Goal: Transaction & Acquisition: Purchase product/service

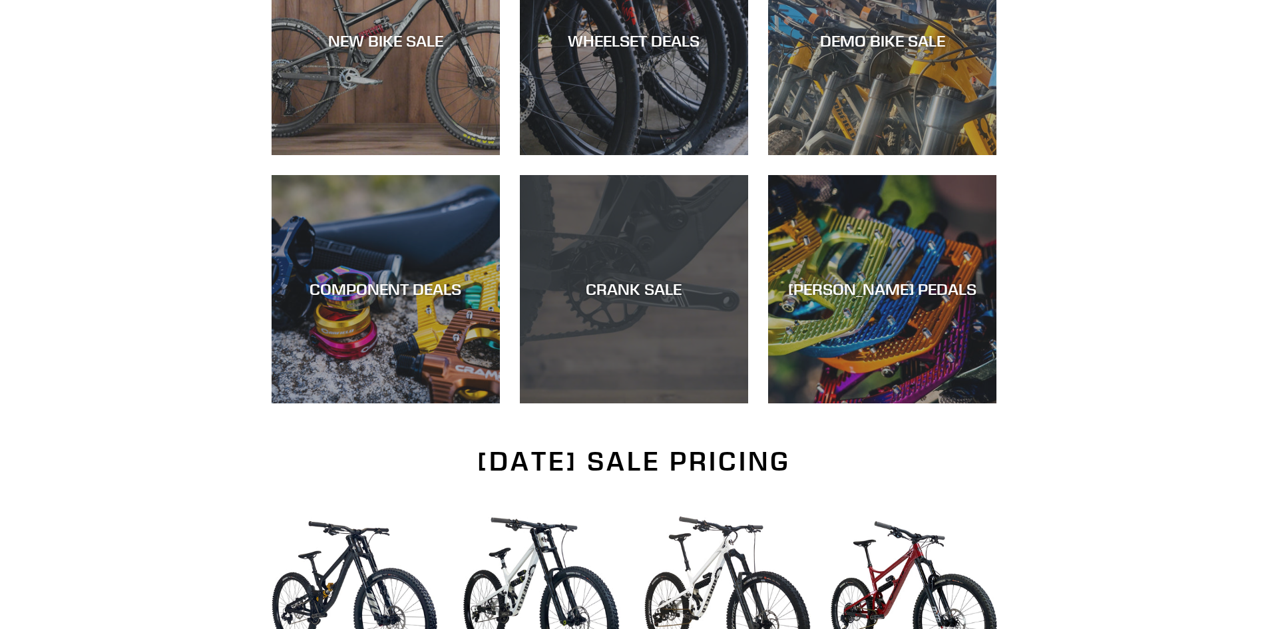
click at [594, 403] on div "CRANK SALE" at bounding box center [634, 403] width 228 height 0
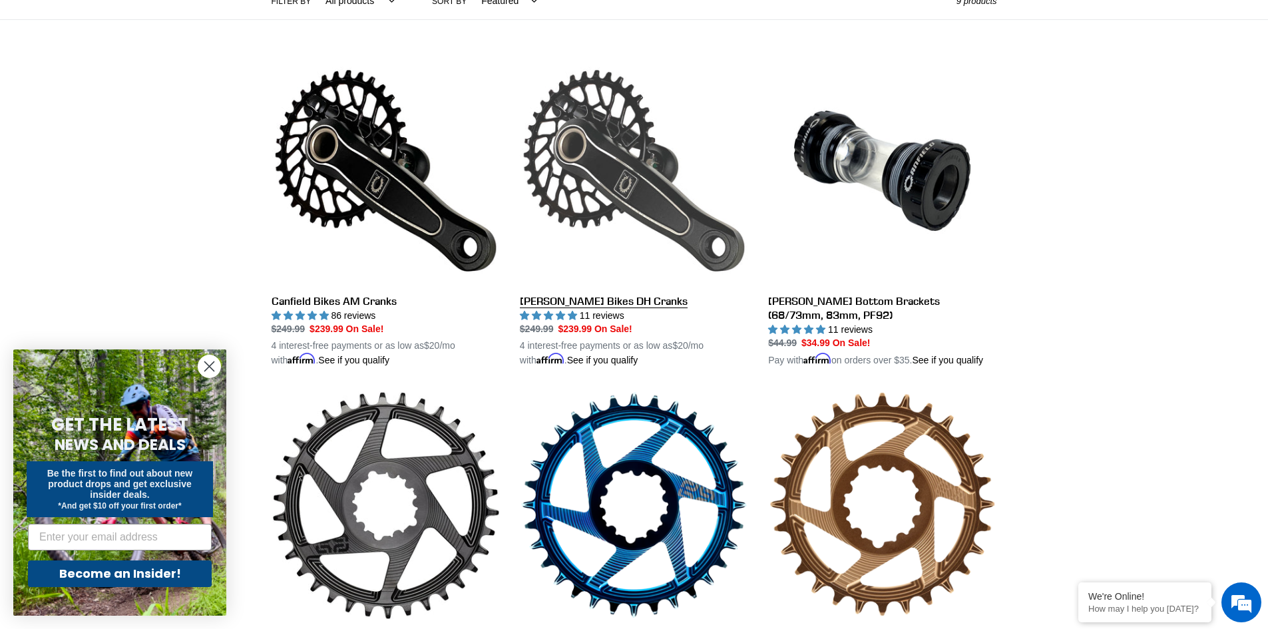
click at [556, 153] on link "[PERSON_NAME] Bikes DH Cranks" at bounding box center [634, 212] width 228 height 311
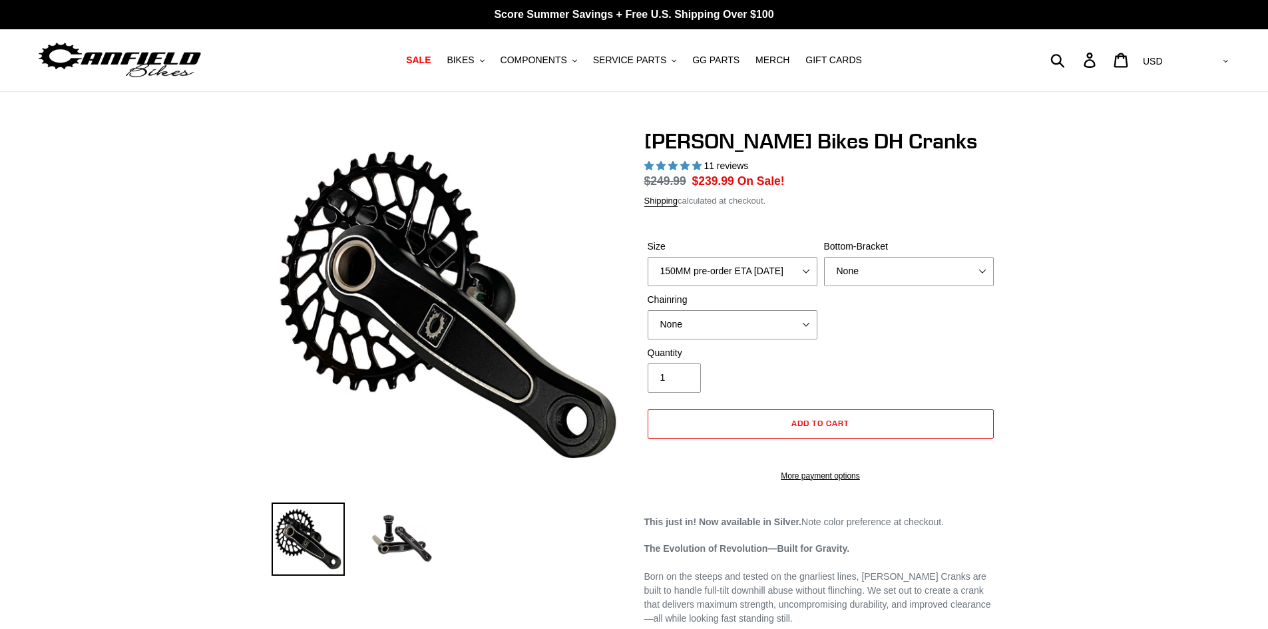
select select "highest-rating"
click at [803, 263] on select "150MM pre-order ETA 9/30/25 155MM pre-order ETA 9/30/25 160MM pre-order ETA 9/3…" at bounding box center [732, 271] width 170 height 29
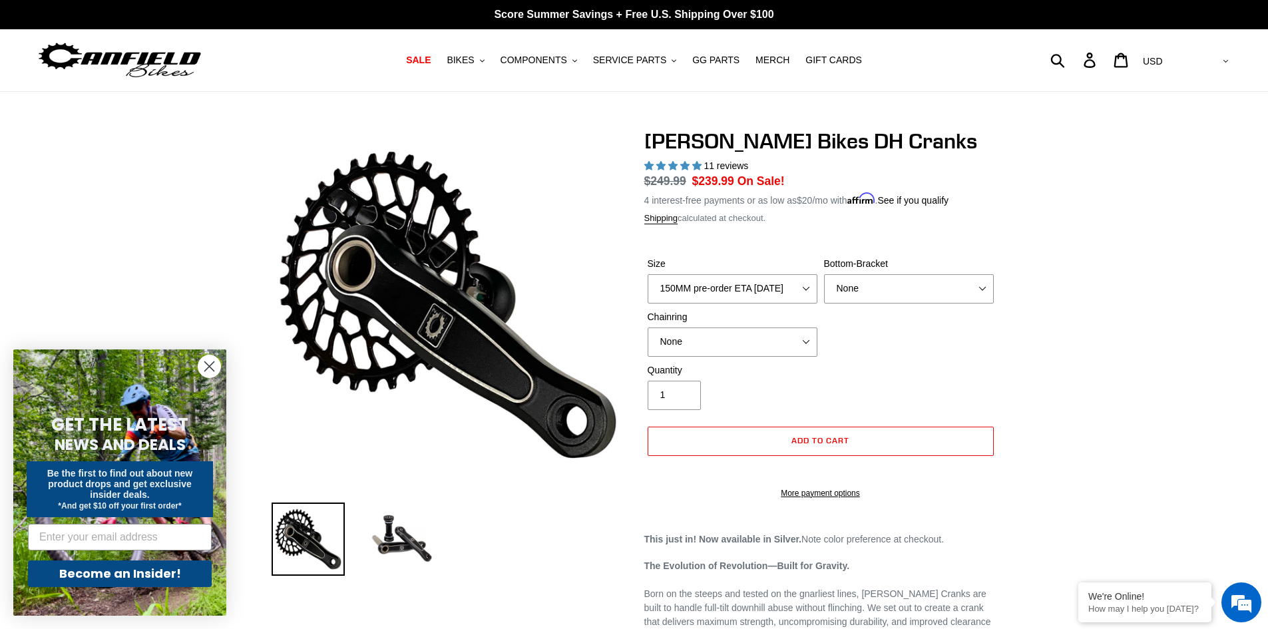
click at [979, 296] on select "None BSA Threaded 83mm" at bounding box center [909, 288] width 170 height 29
select select "BSA Threaded 83mm"
click at [824, 274] on select "None BSA Threaded 83mm" at bounding box center [909, 288] width 170 height 29
click at [212, 364] on icon "Close dialog" at bounding box center [209, 366] width 9 height 9
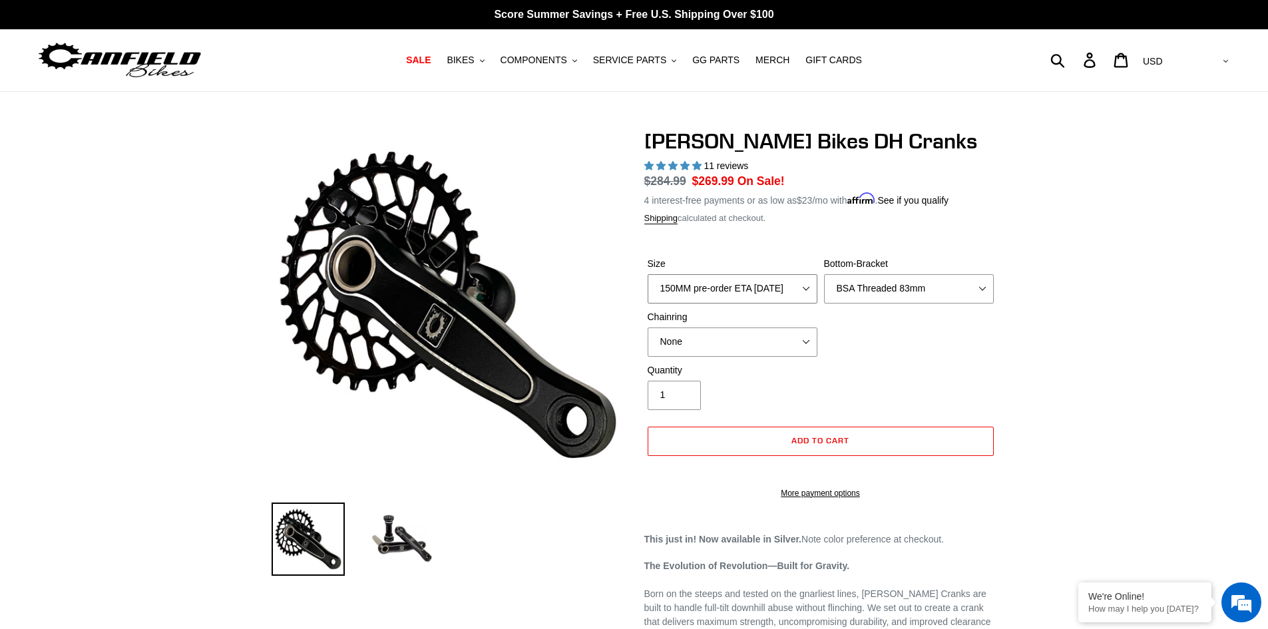
click at [796, 287] on select "150MM pre-order ETA 9/30/25 155MM pre-order ETA 9/30/25 160MM pre-order ETA 9/3…" at bounding box center [732, 288] width 170 height 29
select select "155MM pre-order ETA 9/30/25"
click at [647, 274] on select "150MM pre-order ETA 9/30/25 155MM pre-order ETA 9/30/25 160MM pre-order ETA 9/3…" at bounding box center [732, 288] width 170 height 29
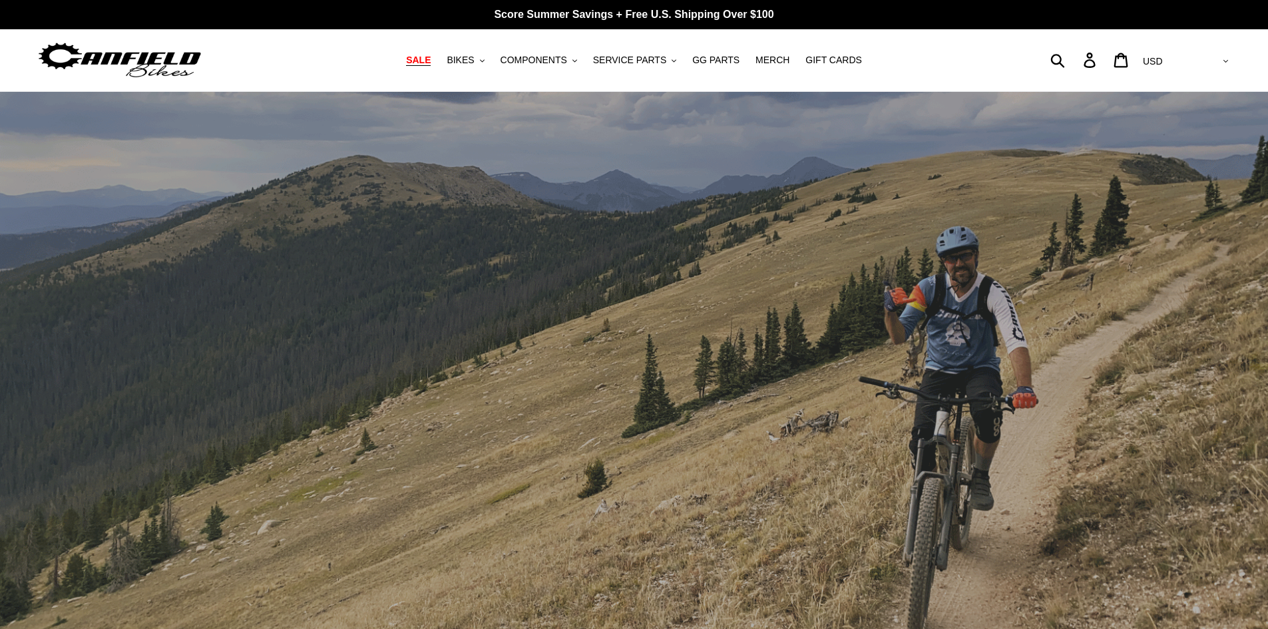
click at [430, 63] on span "SALE" at bounding box center [418, 60] width 25 height 11
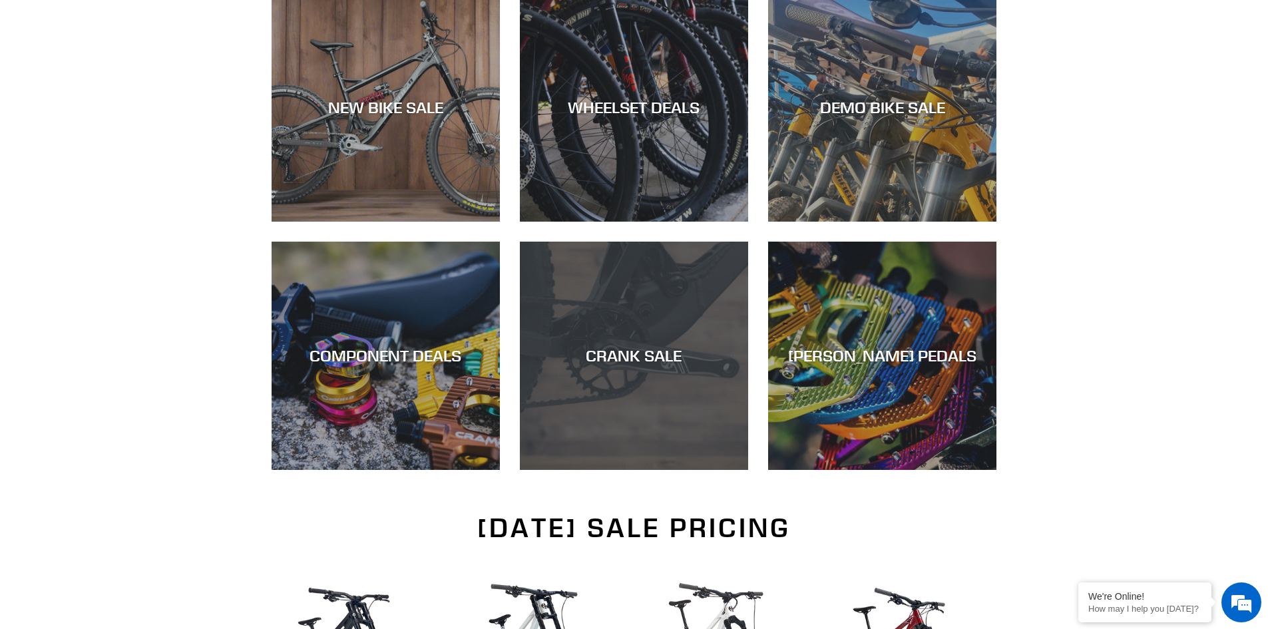
click at [619, 470] on div "CRANK SALE" at bounding box center [634, 470] width 228 height 0
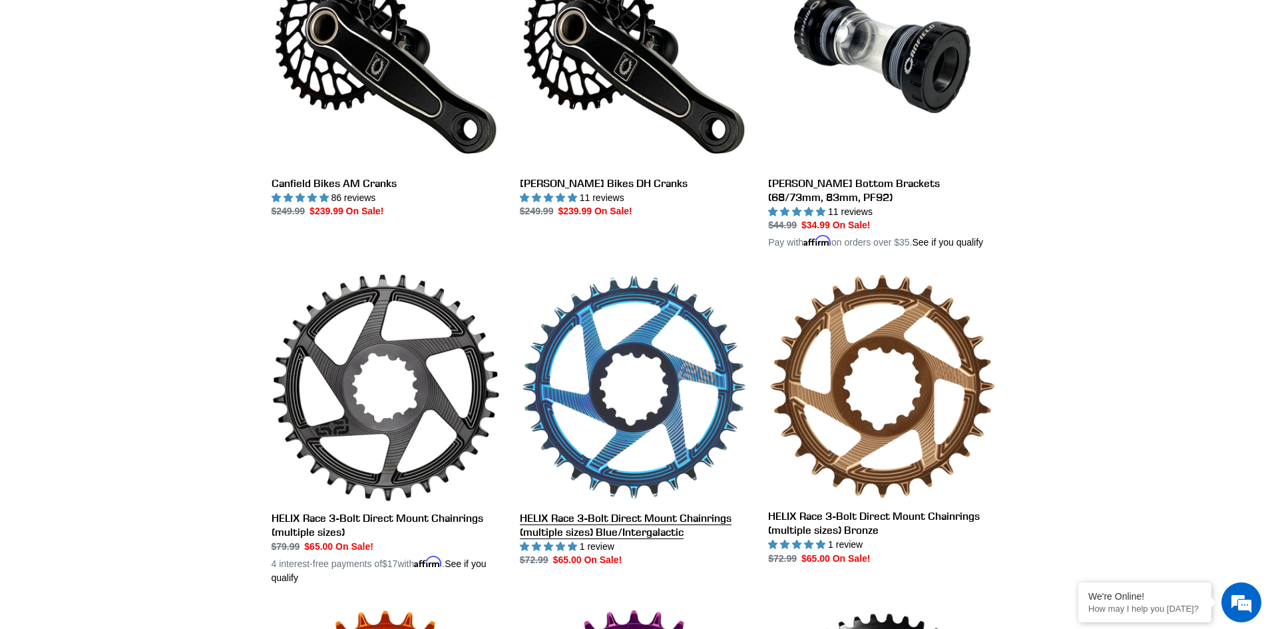
scroll to position [466, 0]
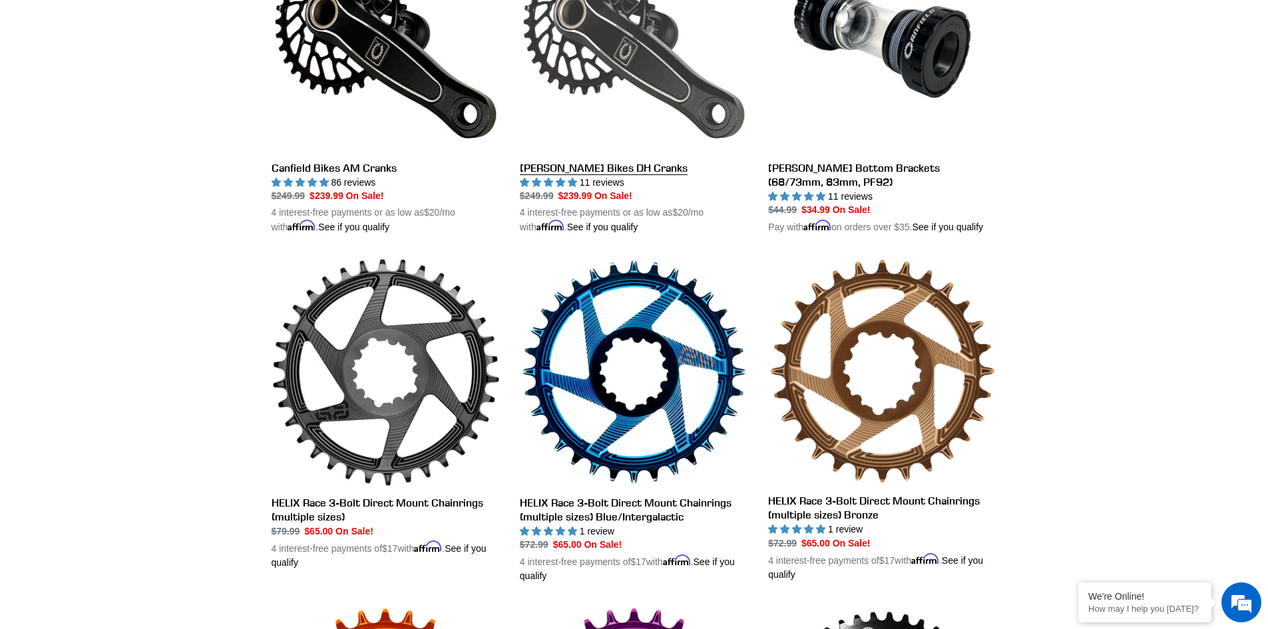
click at [630, 62] on link "Canfield Bikes DH Cranks" at bounding box center [634, 78] width 228 height 311
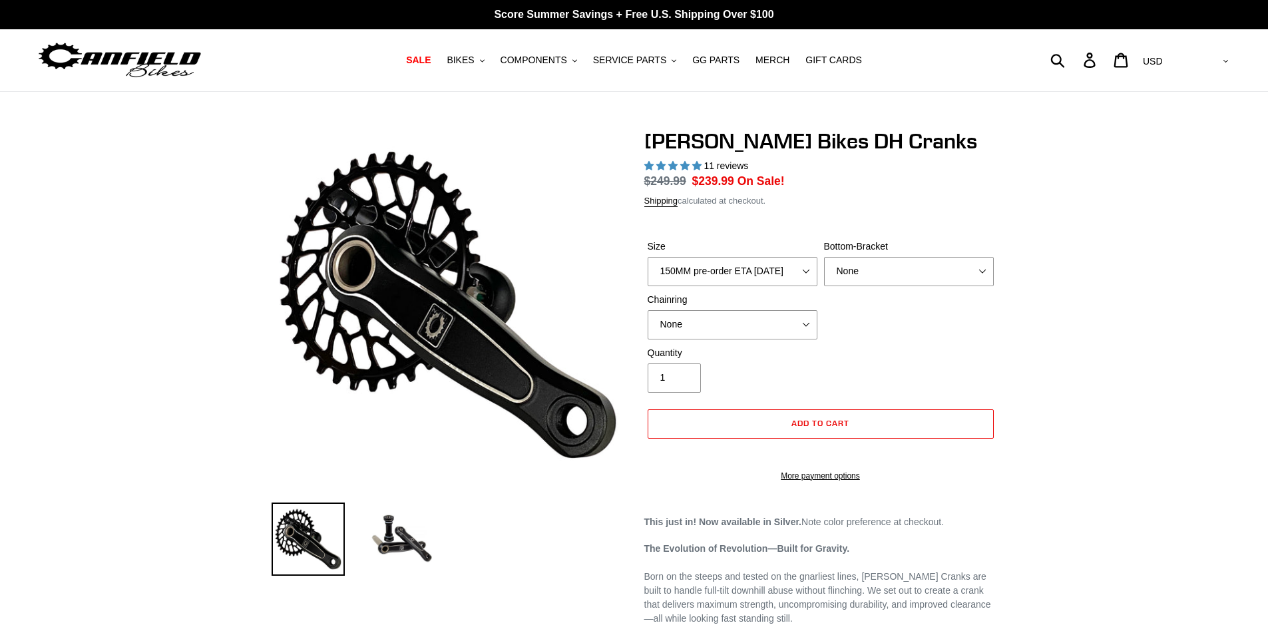
select select "highest-rating"
drag, startPoint x: 909, startPoint y: 253, endPoint x: 904, endPoint y: 264, distance: 12.2
click at [910, 253] on form "Size 150MM pre-order ETA 9/30/25 155MM pre-order ETA 9/30/25 160MM pre-order ET…" at bounding box center [820, 356] width 353 height 277
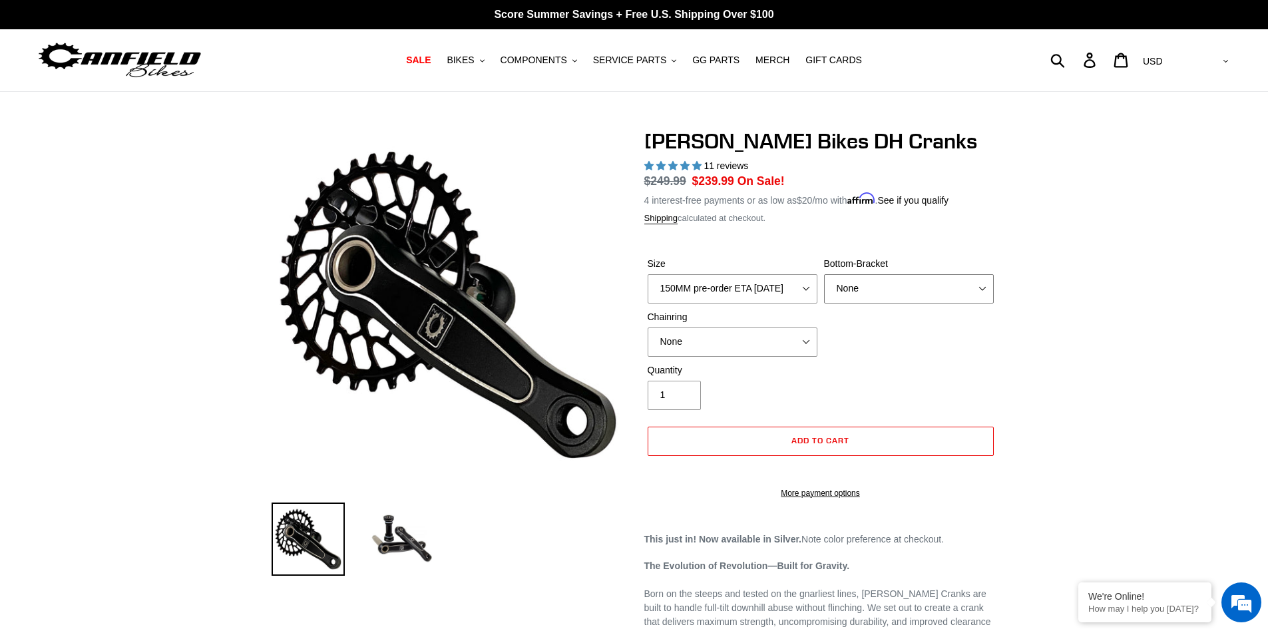
click at [903, 278] on select "None BSA Threaded 83mm" at bounding box center [909, 288] width 170 height 29
select select "BSA Threaded 83mm"
click at [824, 274] on select "None BSA Threaded 83mm" at bounding box center [909, 288] width 170 height 29
click at [763, 338] on select "None 34t Round" at bounding box center [732, 341] width 170 height 29
select select "34t Round"
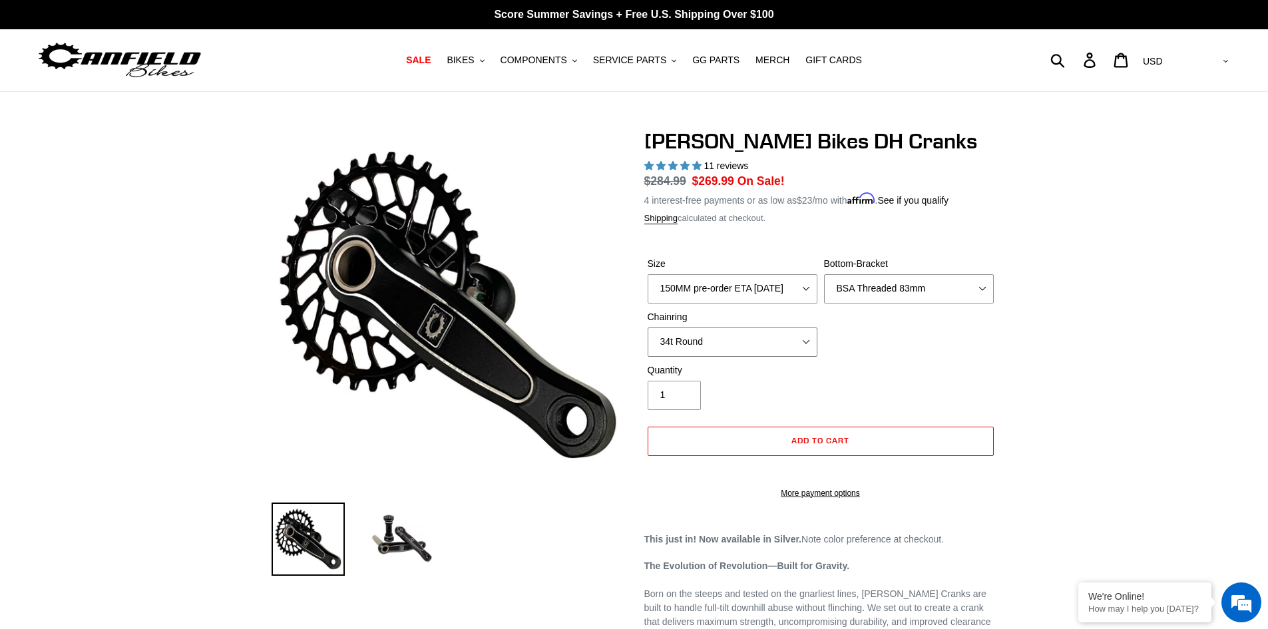
click at [647, 327] on select "None 34t Round" at bounding box center [732, 341] width 170 height 29
click at [322, 528] on img at bounding box center [307, 538] width 73 height 73
click at [389, 536] on img at bounding box center [401, 538] width 73 height 73
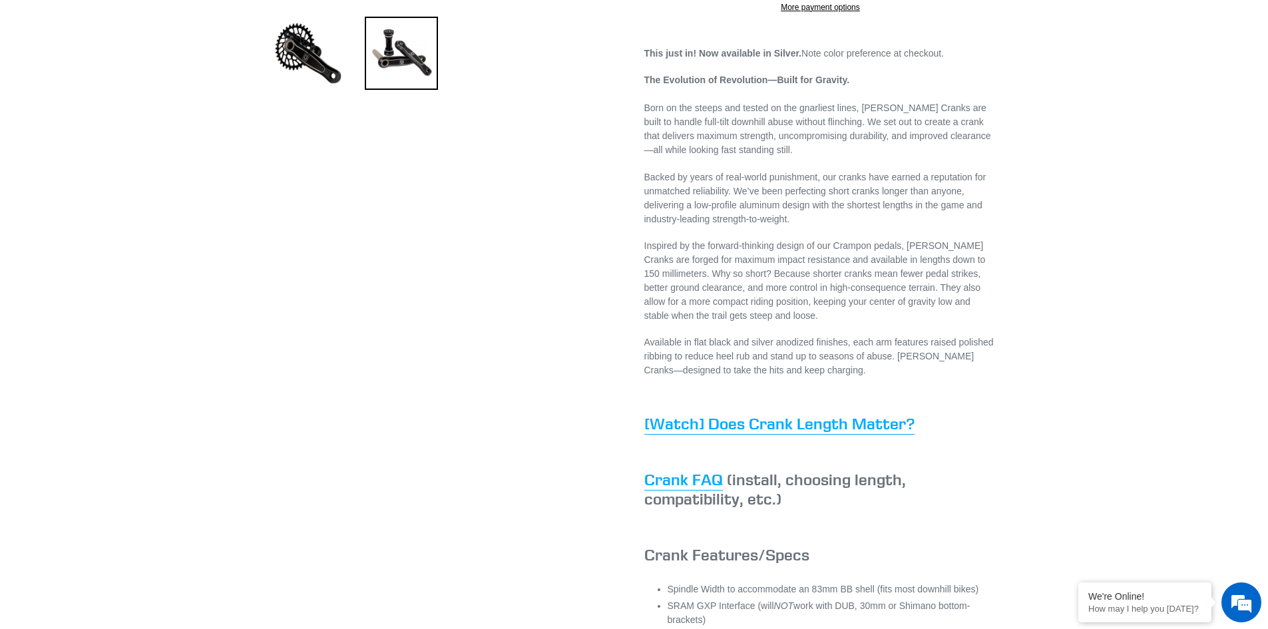
scroll to position [532, 0]
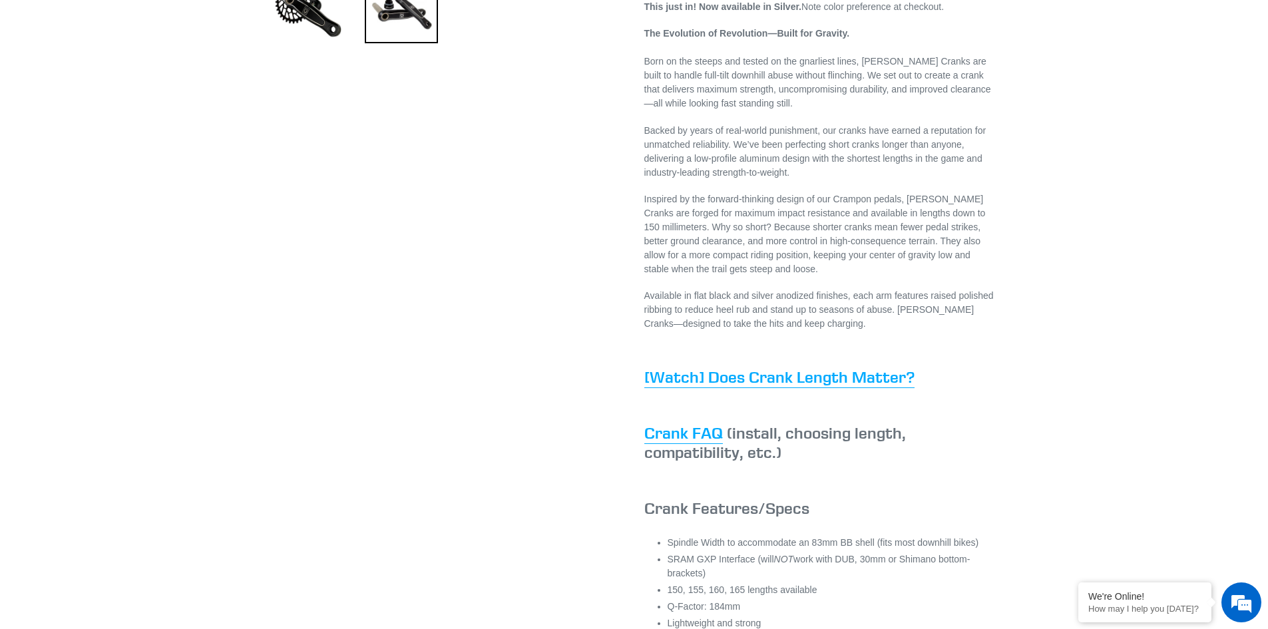
click at [810, 385] on link "[Watch] Does Crank Length Matter?" at bounding box center [779, 377] width 270 height 21
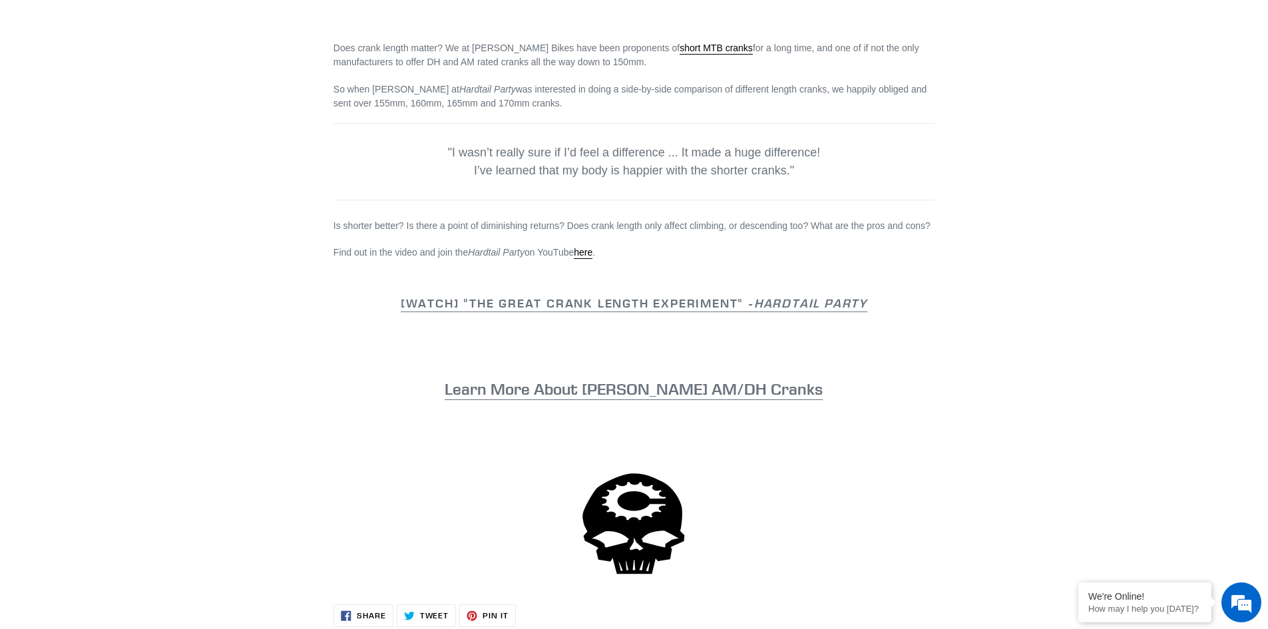
scroll to position [665, 0]
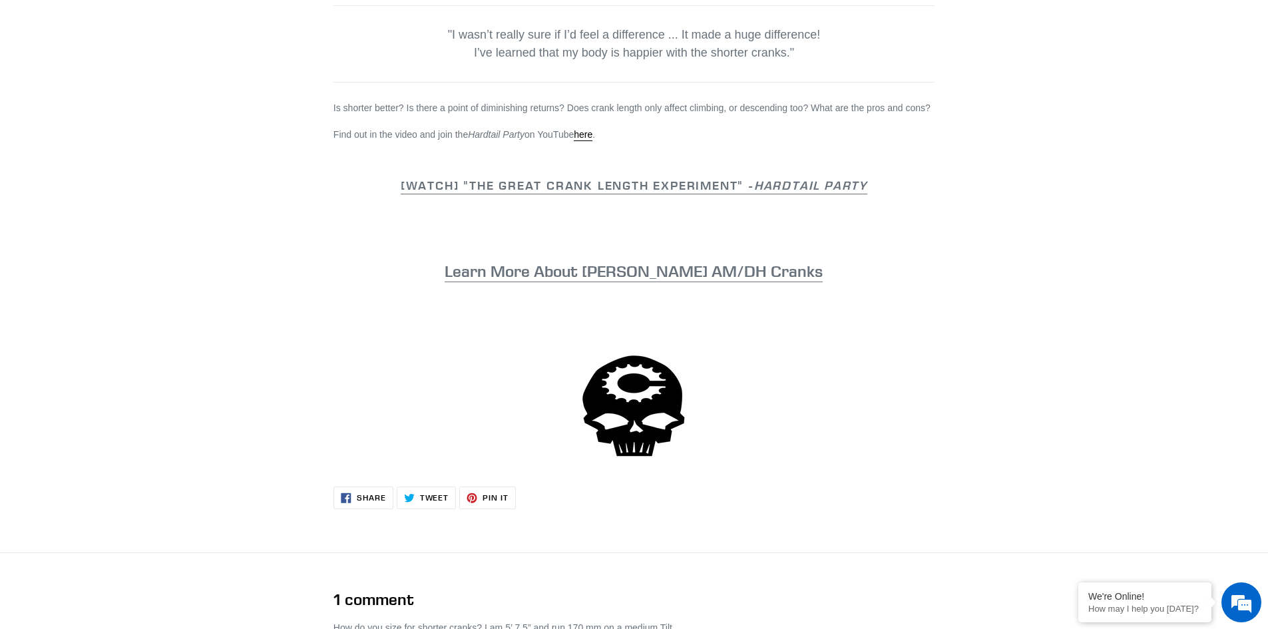
click at [556, 258] on div "Does crank length matter? We at [PERSON_NAME] Bikes have been proponents of sho…" at bounding box center [633, 18] width 601 height 892
click at [556, 264] on link "Learn More About [PERSON_NAME] AM/DH Cranks" at bounding box center [633, 271] width 378 height 21
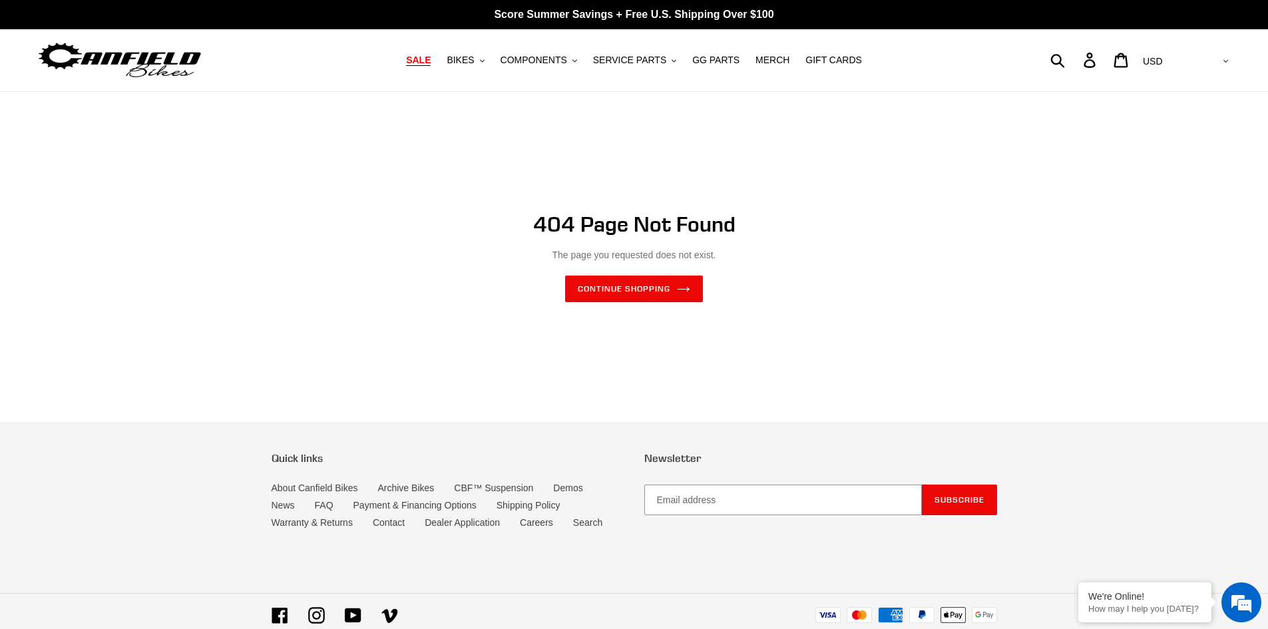
click at [437, 61] on link "SALE" at bounding box center [418, 60] width 38 height 18
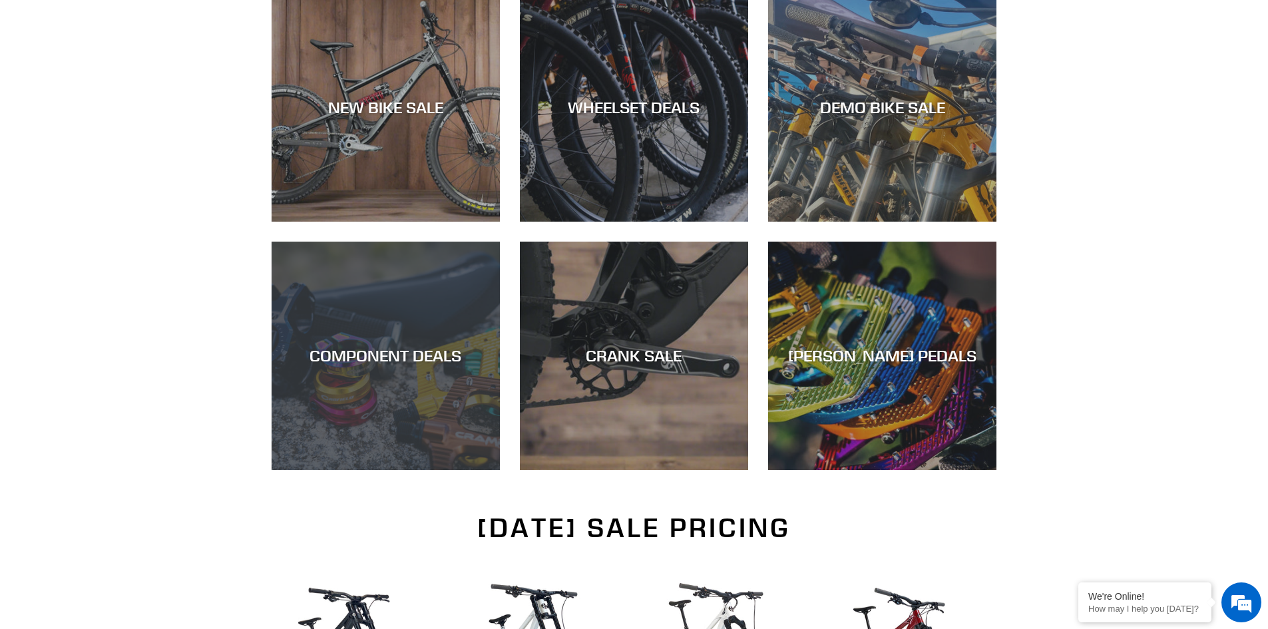
click at [325, 470] on div "COMPONENT DEALS" at bounding box center [385, 470] width 228 height 0
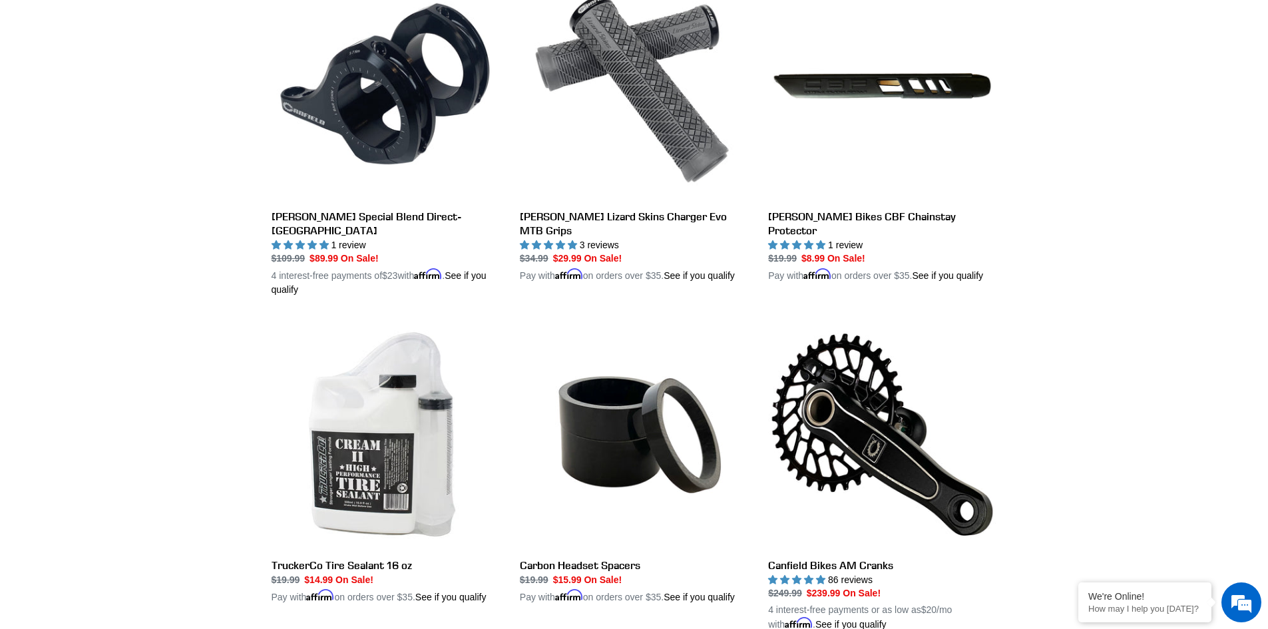
scroll to position [1198, 0]
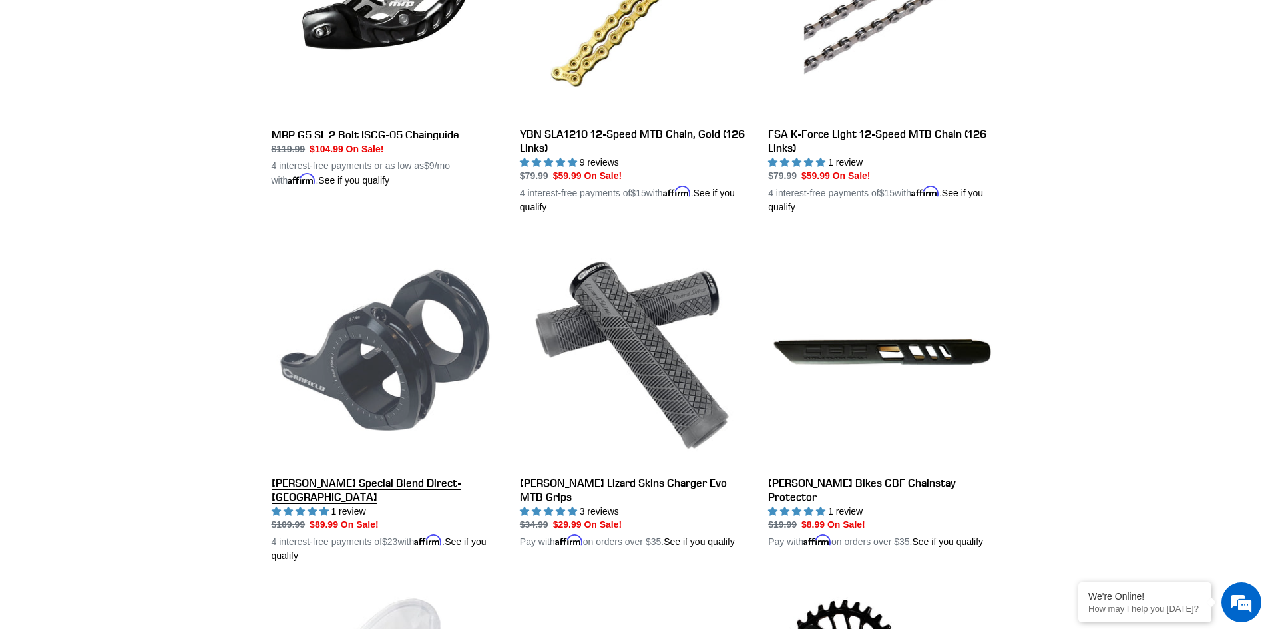
click at [392, 329] on link "[PERSON_NAME] Special Blend Direct-[GEOGRAPHIC_DATA]" at bounding box center [385, 400] width 228 height 325
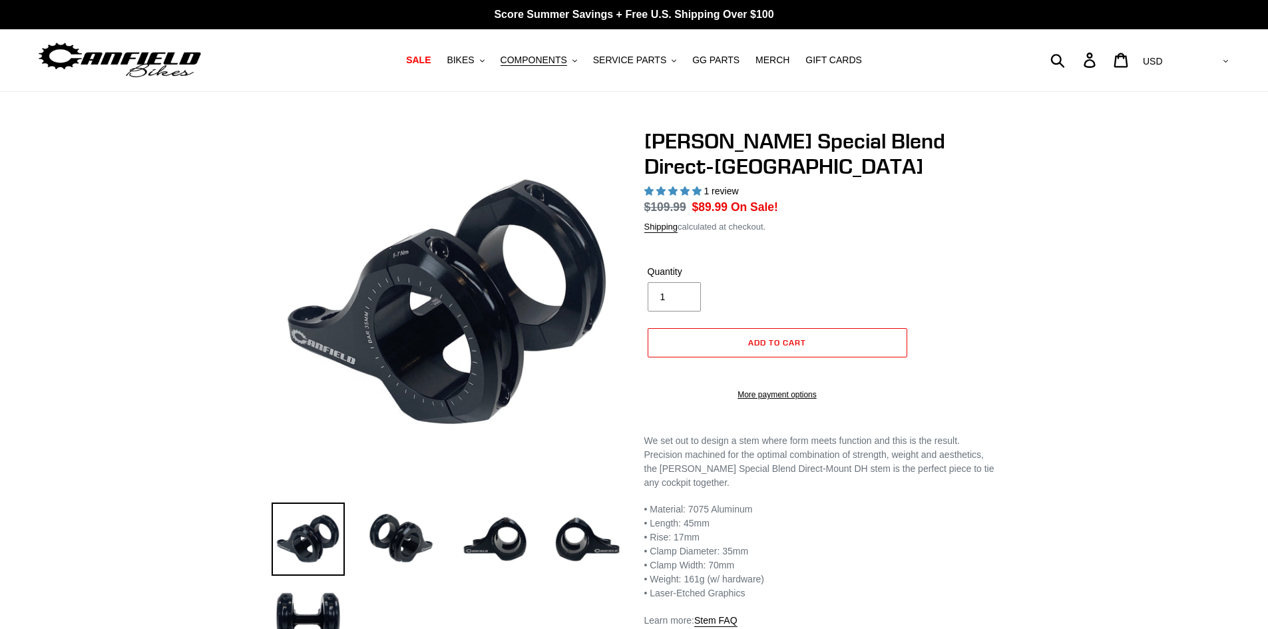
select select "highest-rating"
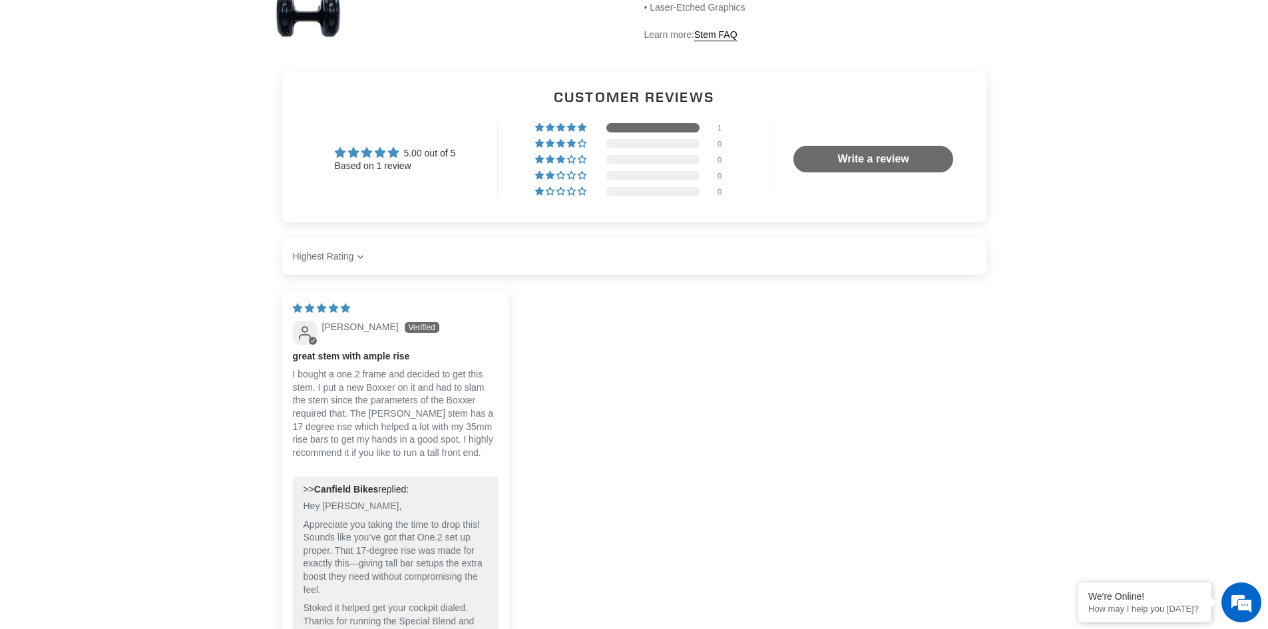
scroll to position [333, 0]
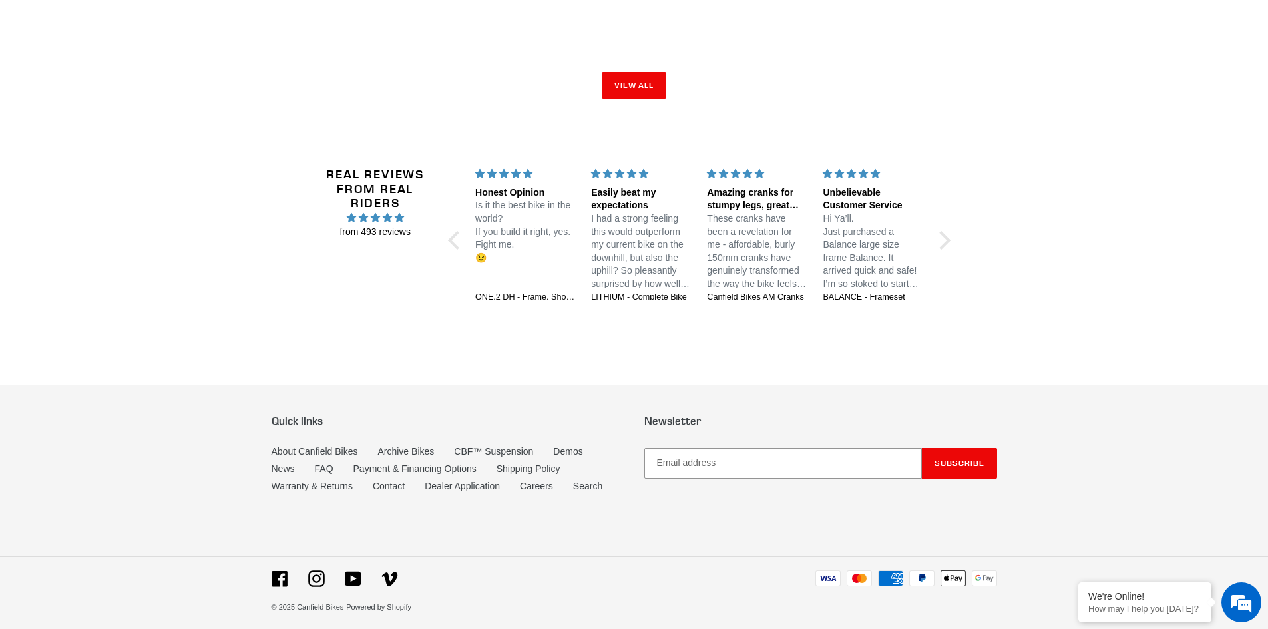
scroll to position [2349, 0]
